Goal: Information Seeking & Learning: Learn about a topic

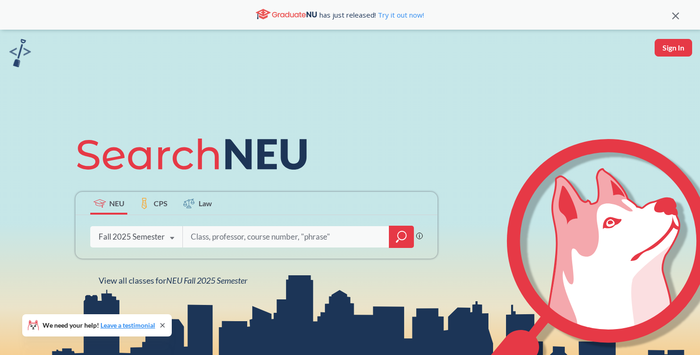
click at [215, 237] on input "search" at bounding box center [286, 236] width 193 height 19
type input "mechanics of ma"
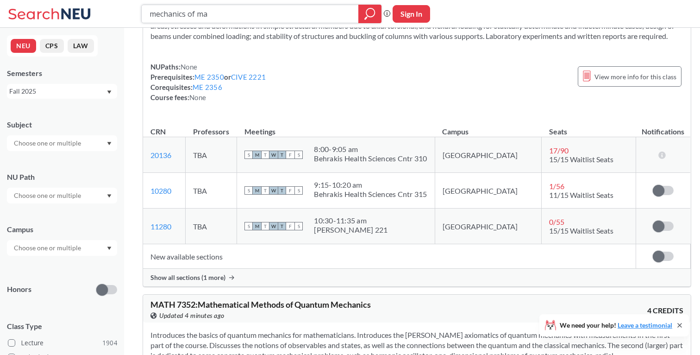
scroll to position [67, 0]
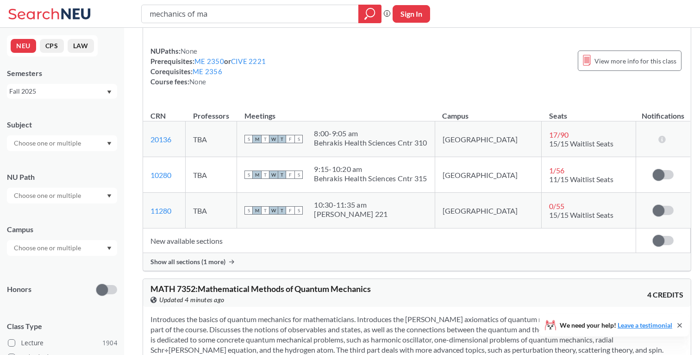
scroll to position [81, 0]
click at [211, 265] on span "Show all sections (1 more)" at bounding box center [187, 261] width 75 height 8
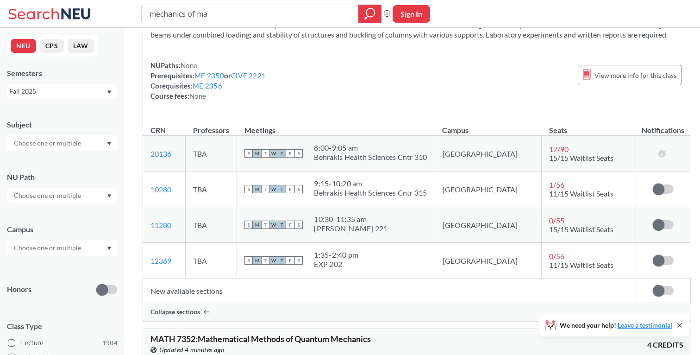
scroll to position [57, 0]
